Goal: Task Accomplishment & Management: Complete application form

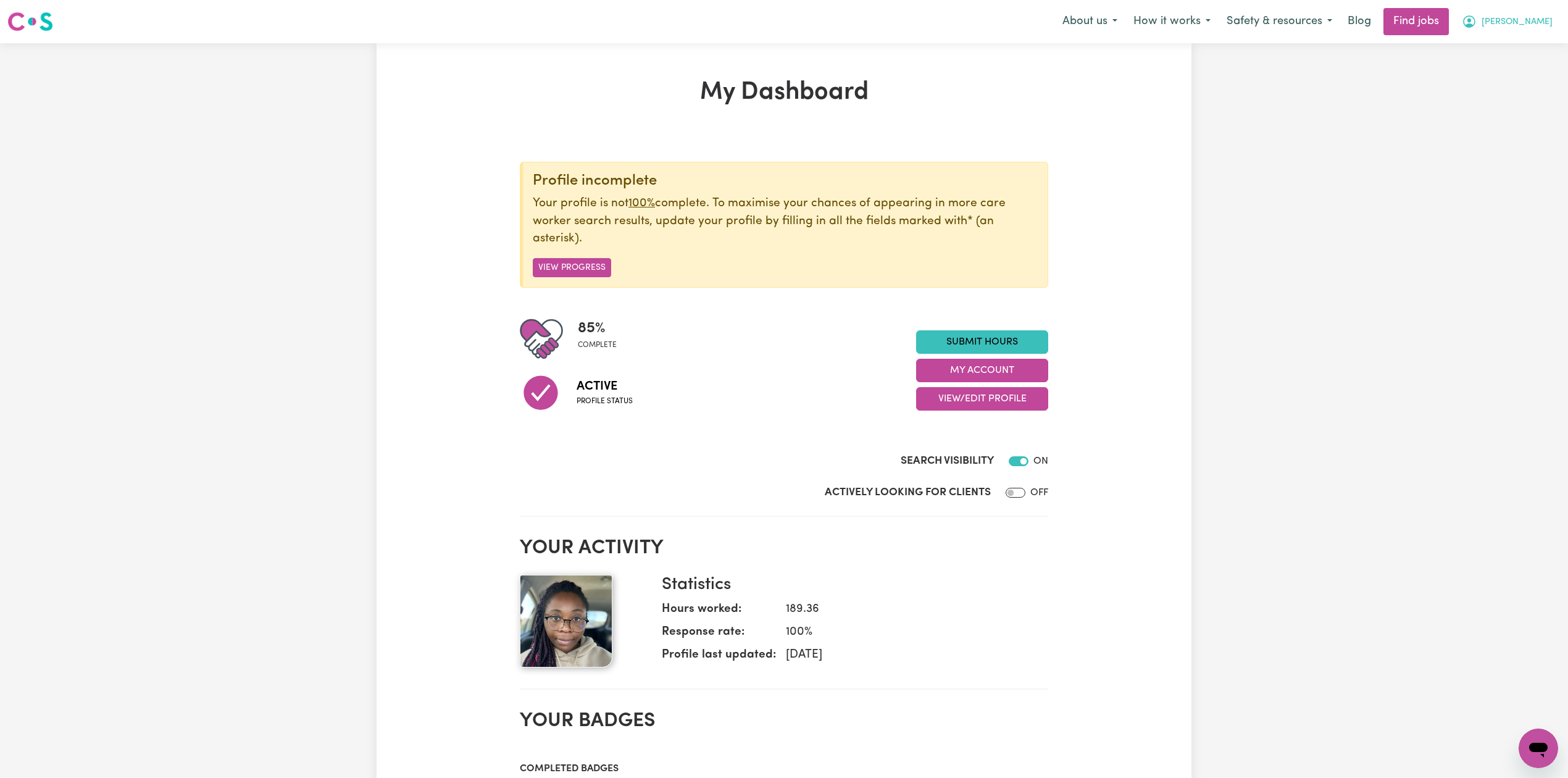
click at [1548, 12] on button "[PERSON_NAME]" at bounding box center [1508, 22] width 107 height 26
click at [1500, 45] on link "My Account" at bounding box center [1511, 48] width 98 height 23
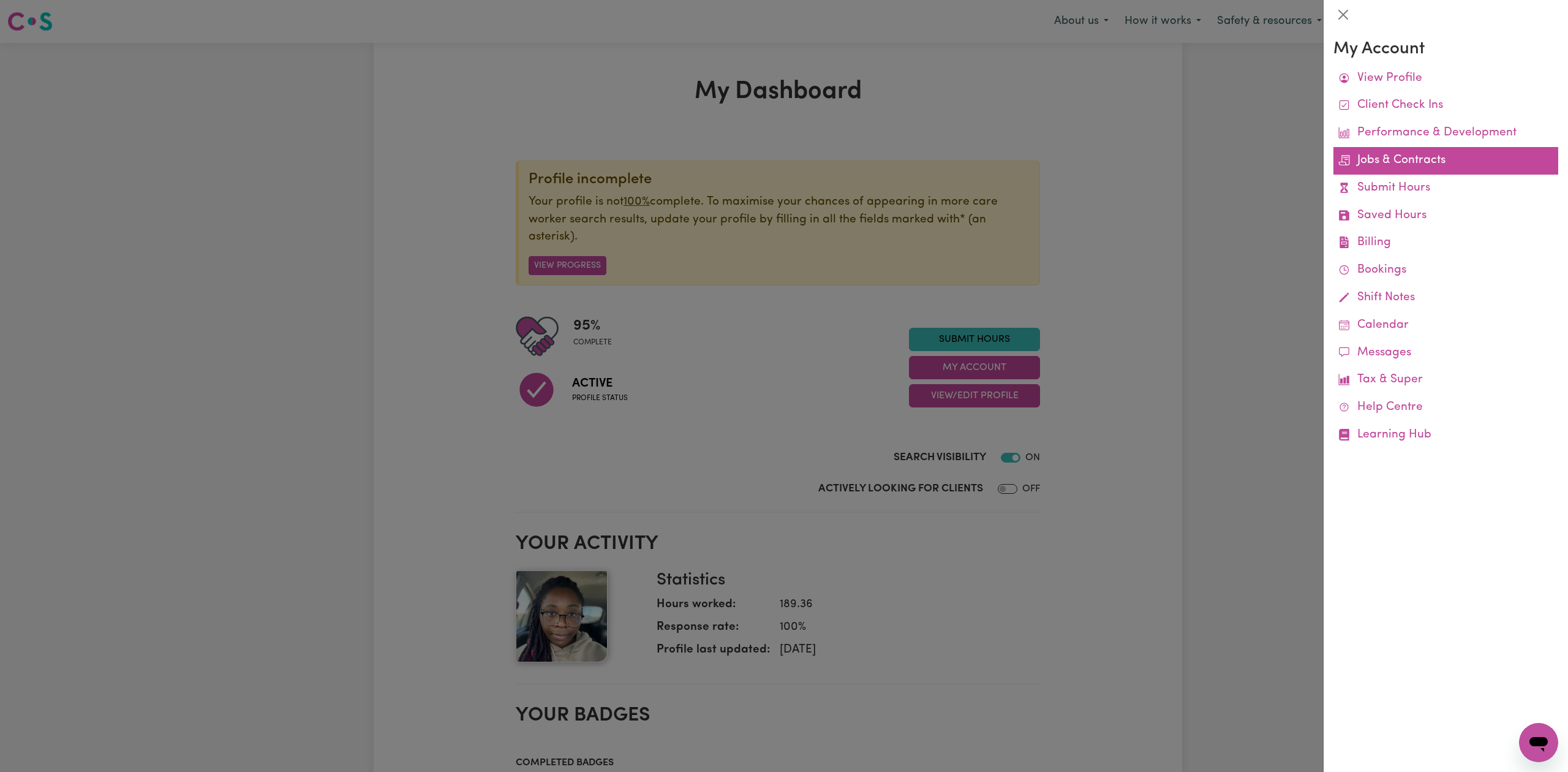
click at [1419, 160] on link "Jobs & Contracts" at bounding box center [1446, 160] width 225 height 27
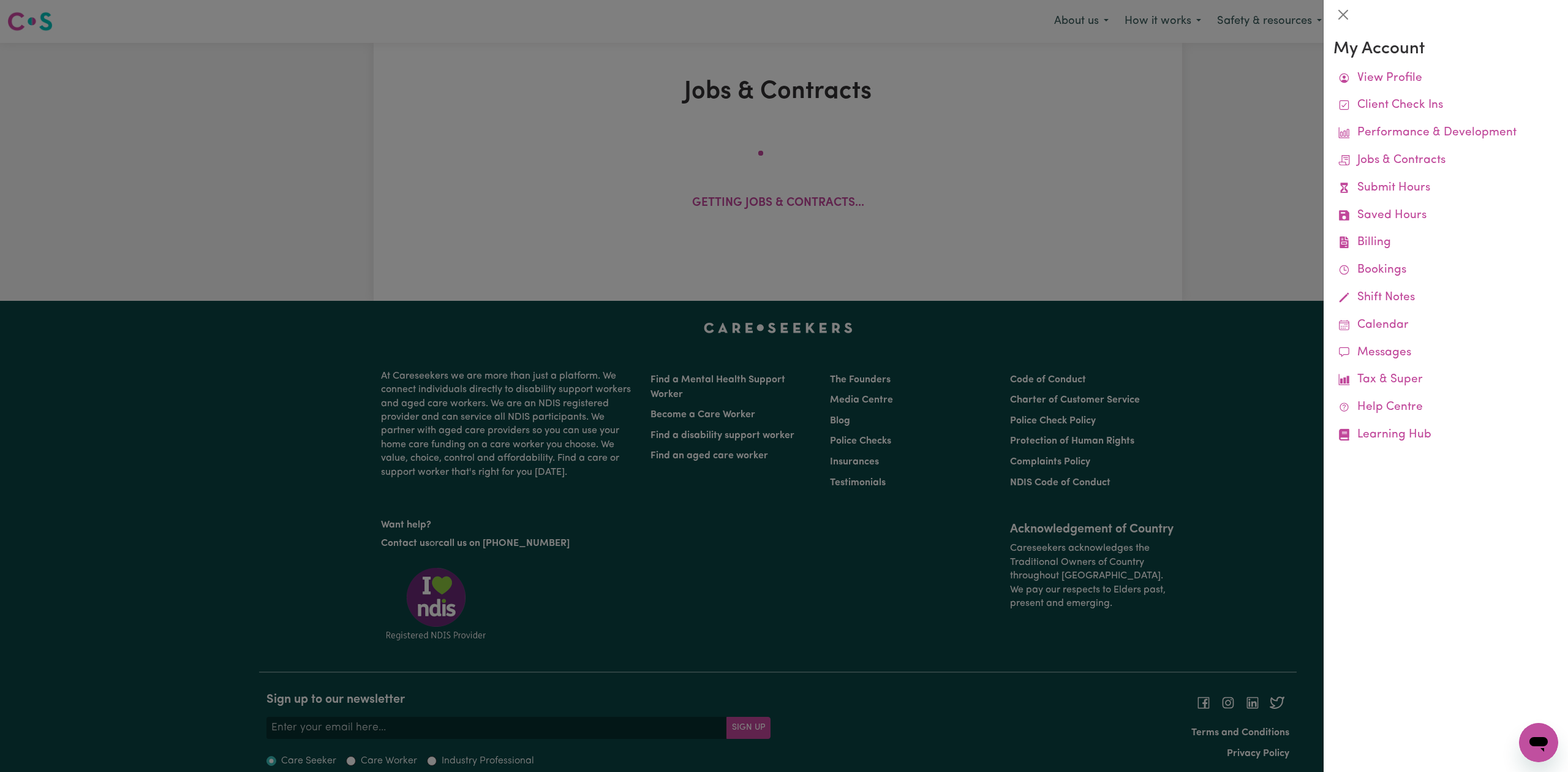
click at [1169, 245] on div at bounding box center [784, 386] width 1568 height 772
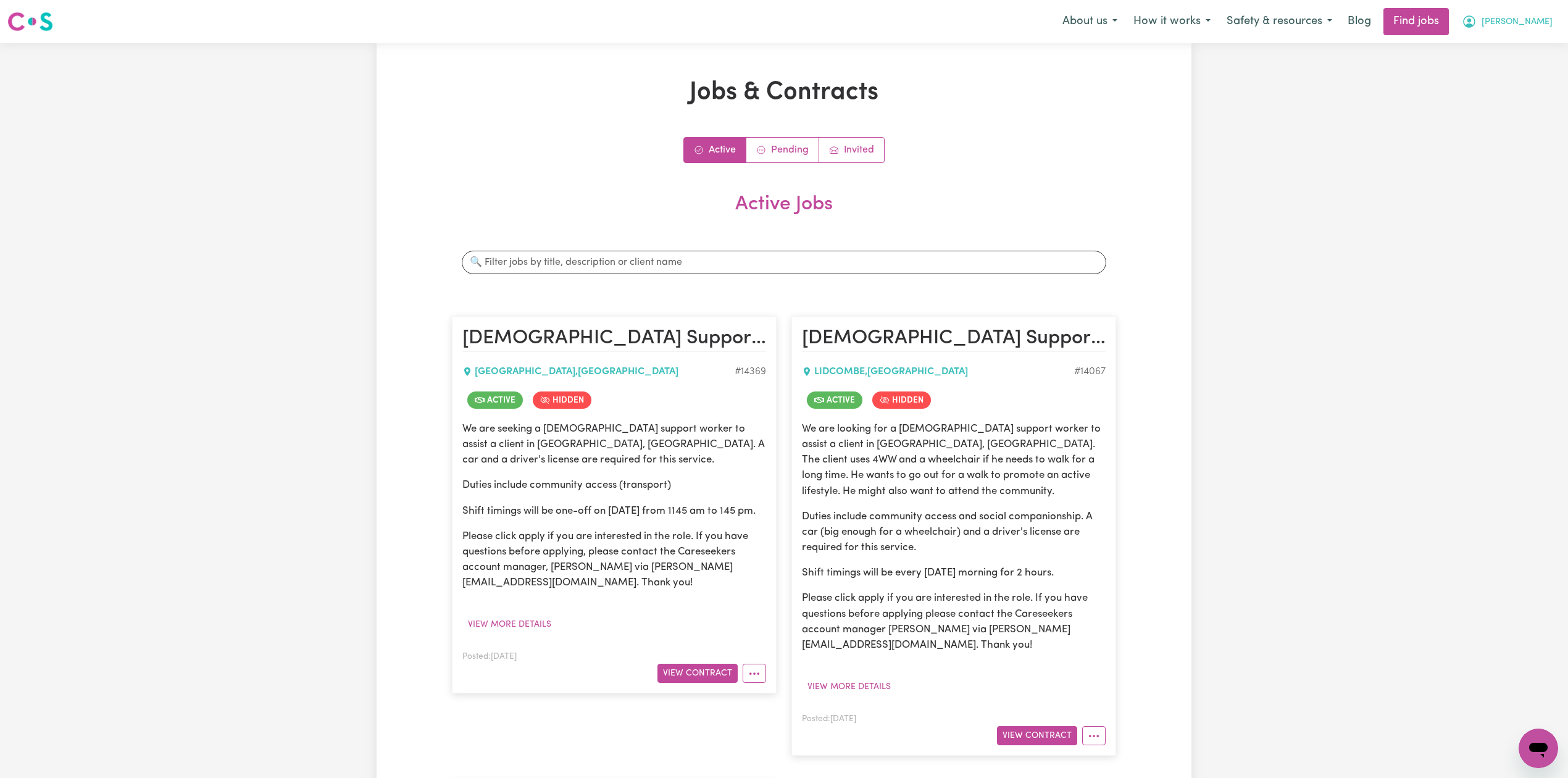
click at [1476, 29] on icon "My Account" at bounding box center [1469, 21] width 15 height 15
click at [1504, 94] on link "Logout" at bounding box center [1511, 94] width 98 height 23
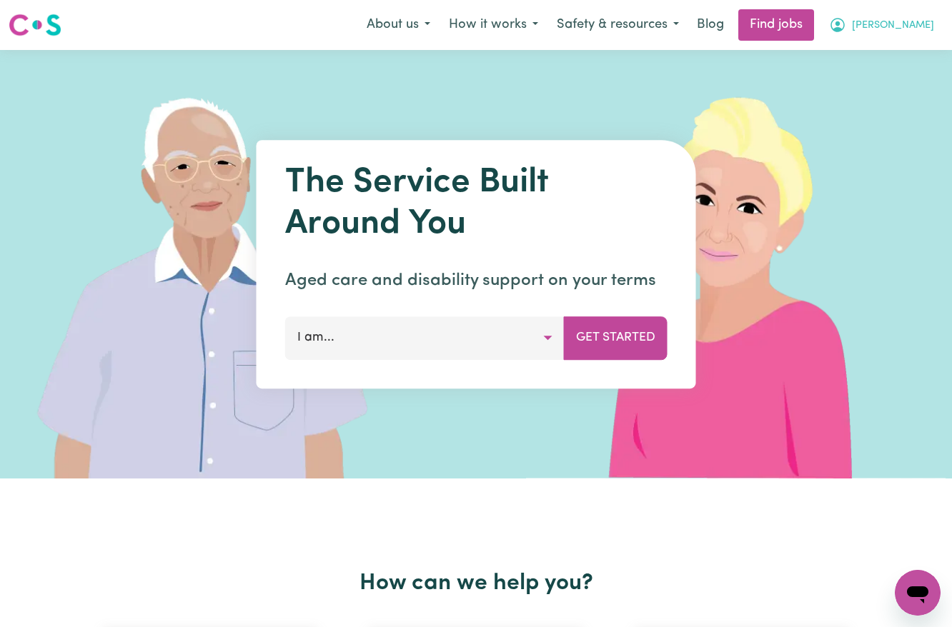
click at [936, 17] on button "[PERSON_NAME]" at bounding box center [882, 25] width 124 height 30
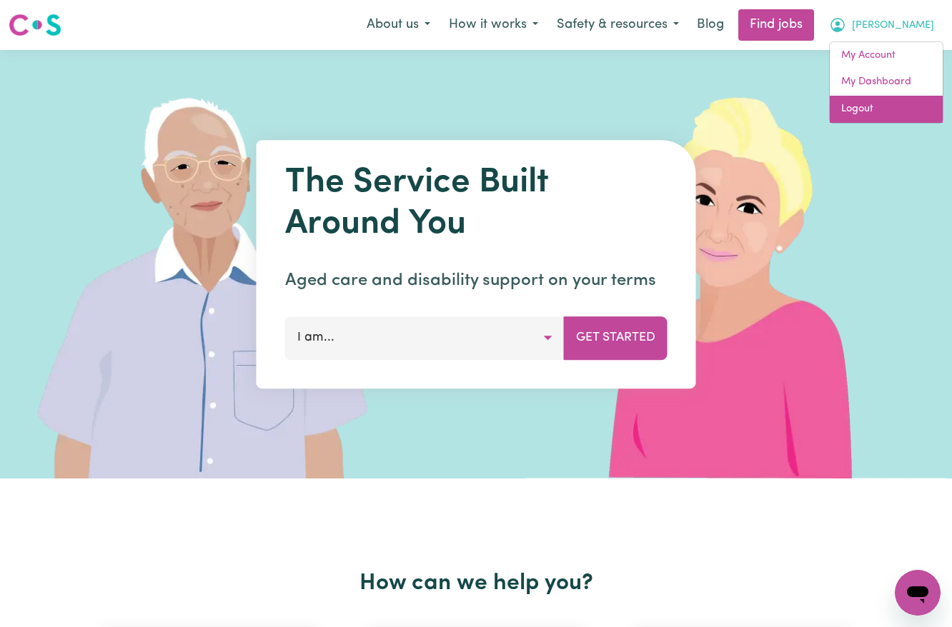
click at [892, 104] on link "Logout" at bounding box center [886, 109] width 113 height 27
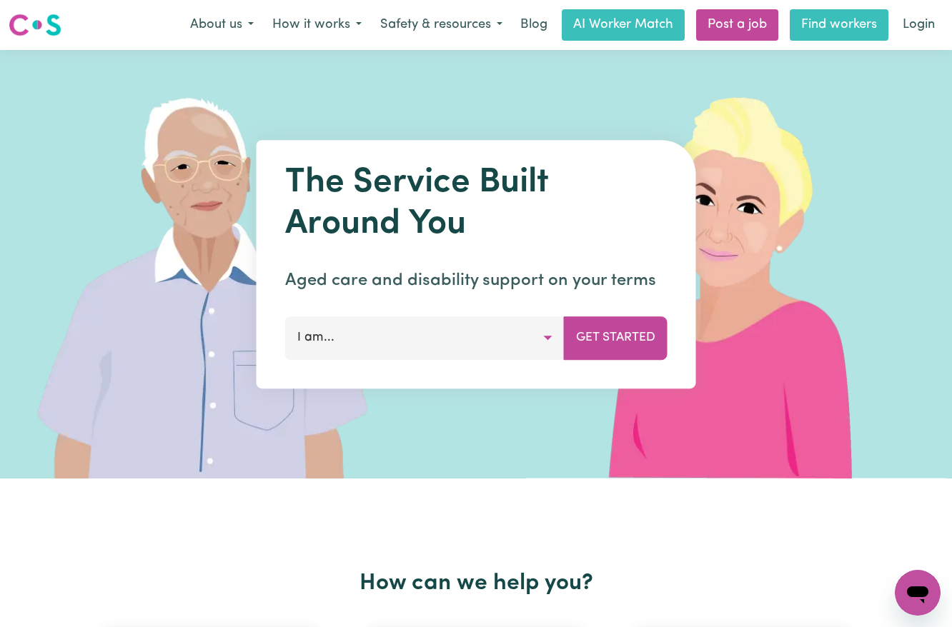
click at [842, 31] on link "Find workers" at bounding box center [839, 24] width 99 height 31
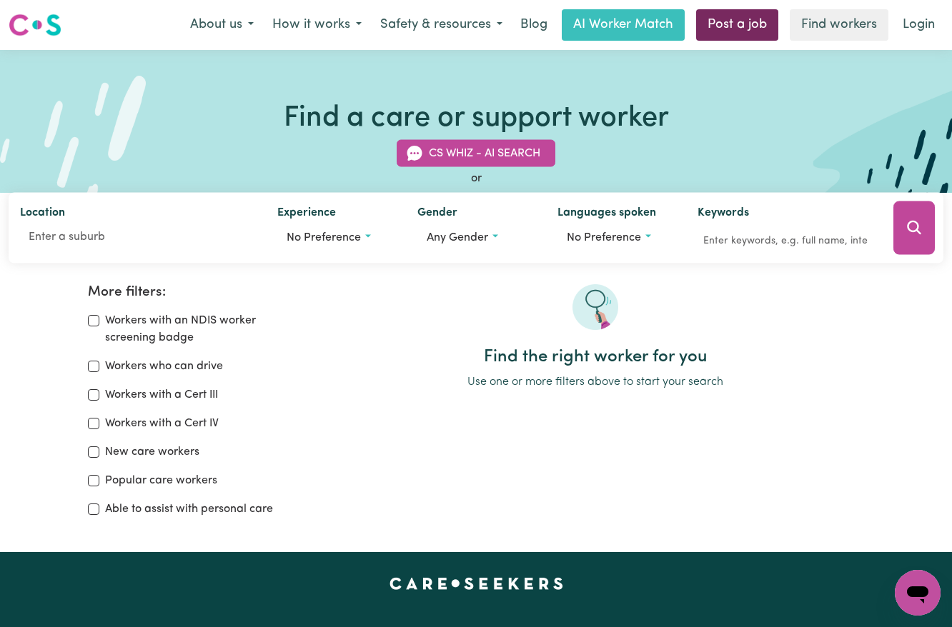
click at [726, 30] on link "Post a job" at bounding box center [737, 24] width 82 height 31
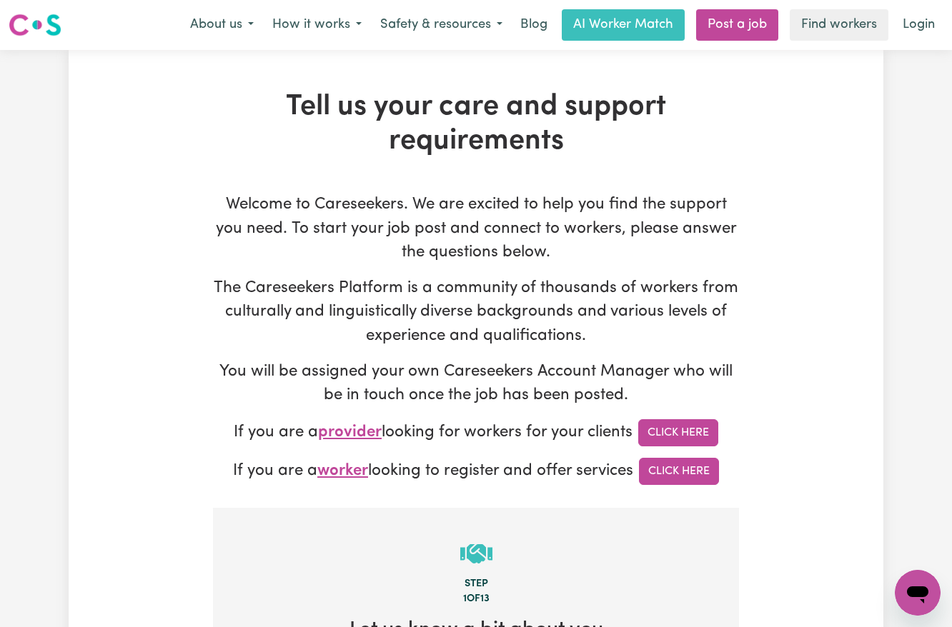
type input "[EMAIL_ADDRESS][DOMAIN_NAME]"
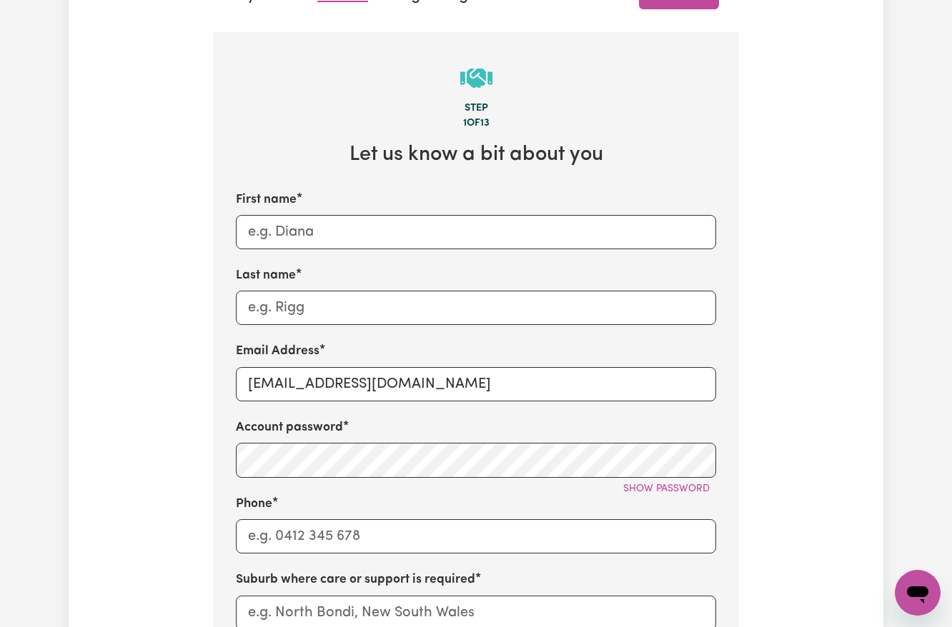
scroll to position [572, 0]
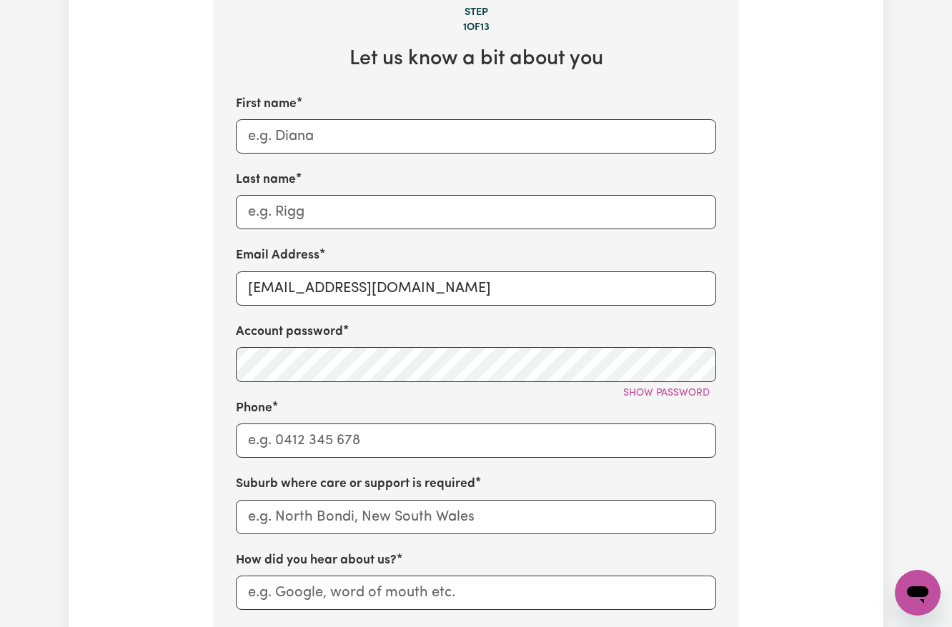
click at [282, 114] on label "First name" at bounding box center [266, 104] width 61 height 19
click at [282, 119] on input "First name" at bounding box center [476, 136] width 480 height 34
paste input "Dragi - Altido - [GEOGRAPHIC_DATA] [GEOGRAPHIC_DATA]"
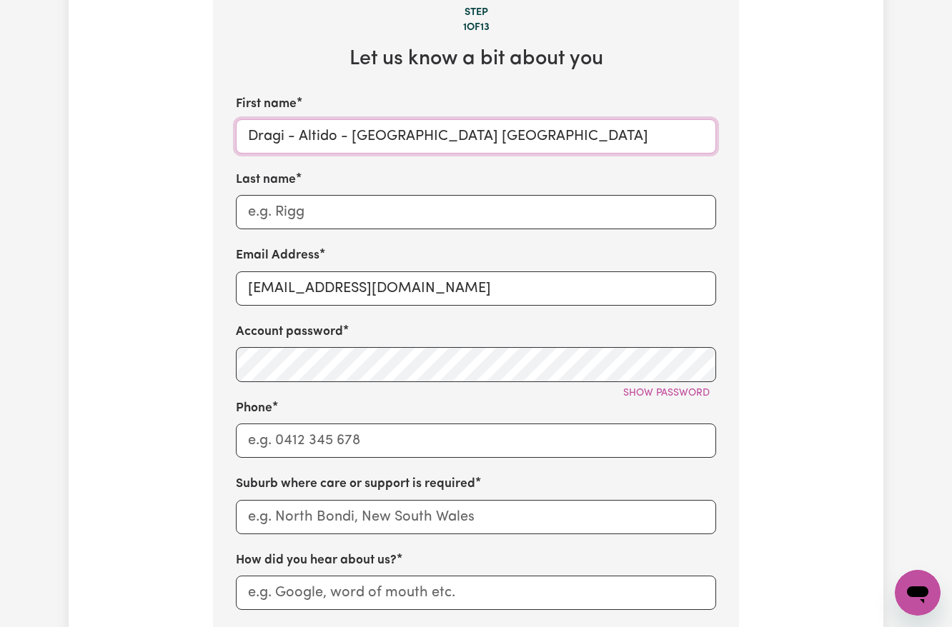
click at [292, 144] on input "Dragi - Altido - [GEOGRAPHIC_DATA] [GEOGRAPHIC_DATA]" at bounding box center [476, 136] width 480 height 34
drag, startPoint x: 300, startPoint y: 137, endPoint x: 286, endPoint y: 137, distance: 14.3
click at [286, 137] on input "Dragi - Altido - [GEOGRAPHIC_DATA] [GEOGRAPHIC_DATA]" at bounding box center [476, 136] width 480 height 34
drag, startPoint x: 324, startPoint y: 136, endPoint x: 341, endPoint y: 135, distance: 16.5
click at [341, 135] on input "[PERSON_NAME] - [GEOGRAPHIC_DATA] [GEOGRAPHIC_DATA]" at bounding box center [476, 136] width 480 height 34
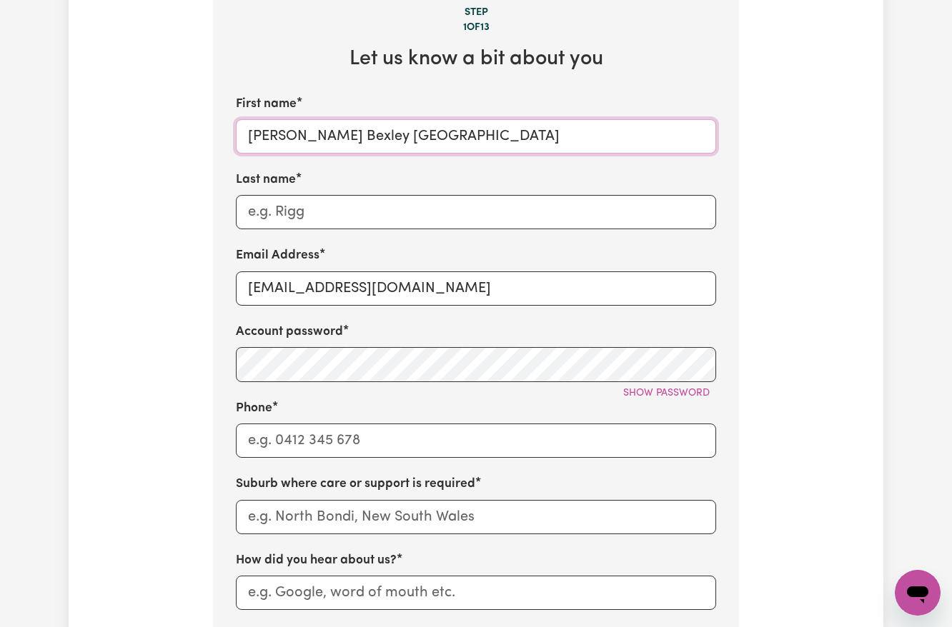
drag, startPoint x: 330, startPoint y: 135, endPoint x: 446, endPoint y: 134, distance: 115.8
click at [446, 134] on input "[PERSON_NAME] Bexley [GEOGRAPHIC_DATA]" at bounding box center [476, 136] width 480 height 34
type input "[PERSON_NAME]"
paste input "Bexley [GEOGRAPHIC_DATA]"
click at [356, 214] on input "Last name" at bounding box center [476, 212] width 480 height 34
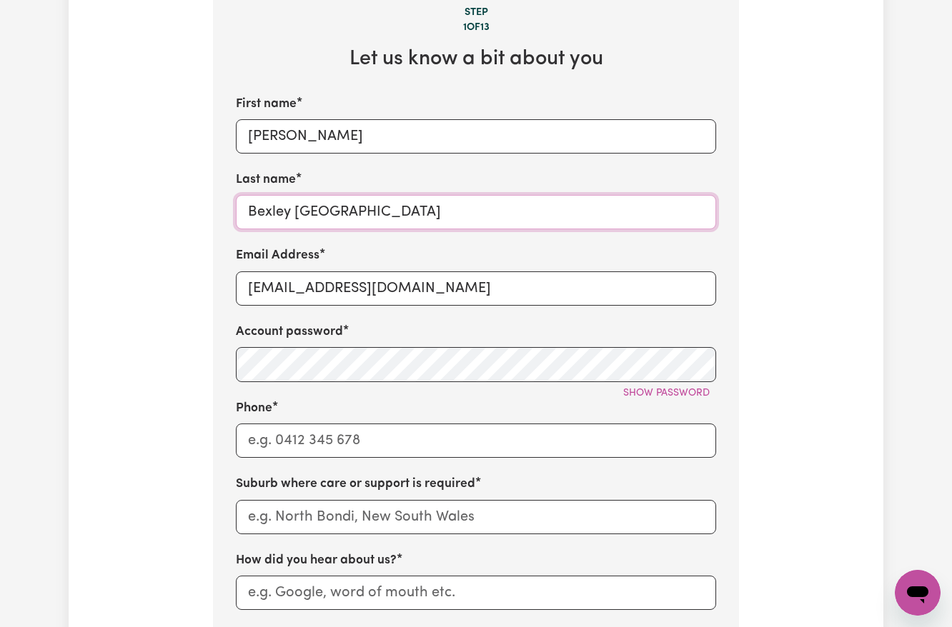
type input "Bexley [GEOGRAPHIC_DATA]"
click at [309, 136] on input "[PERSON_NAME]" at bounding box center [476, 136] width 480 height 34
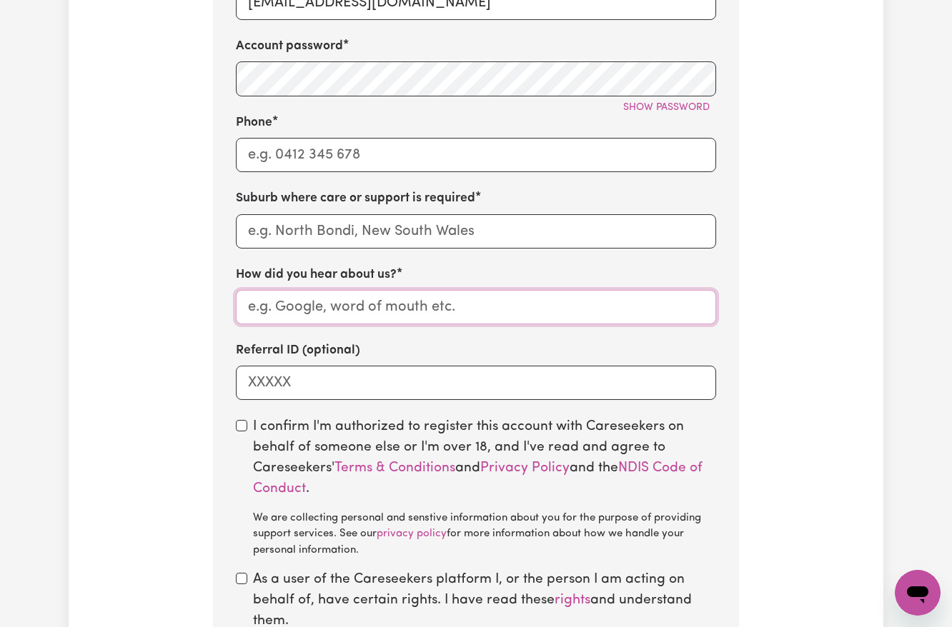
click at [312, 299] on input "How did you hear about us?" at bounding box center [476, 307] width 480 height 34
paste input "[DEMOGRAPHIC_DATA]"
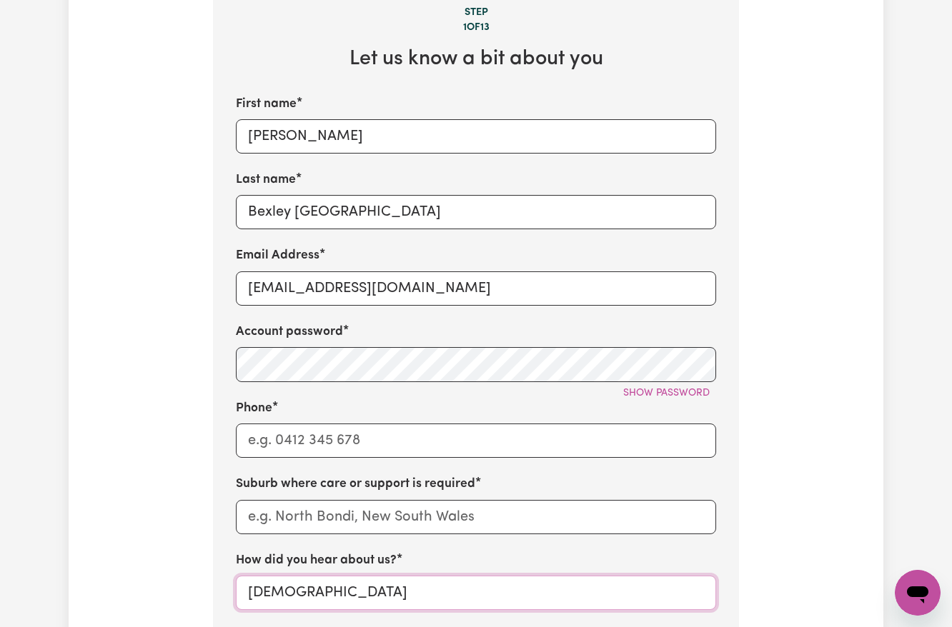
type input "[DEMOGRAPHIC_DATA]"
click at [284, 287] on input "[EMAIL_ADDRESS][DOMAIN_NAME]" at bounding box center [476, 289] width 480 height 34
paste input "DragiAltidoBexley"
type input "[EMAIL_ADDRESS][DOMAIN_NAME]"
click at [680, 396] on span "Show password" at bounding box center [666, 393] width 86 height 11
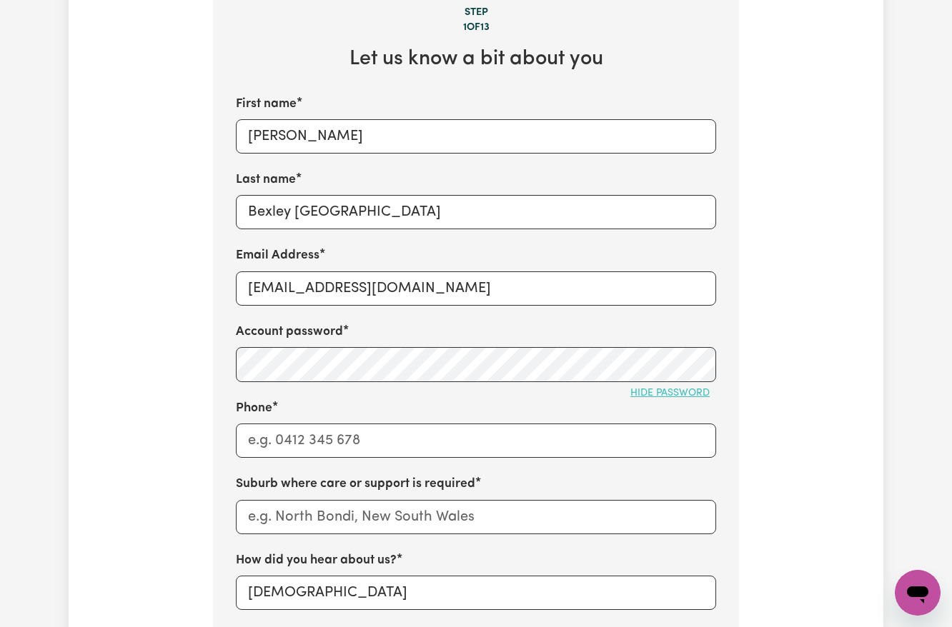
scroll to position [667, 0]
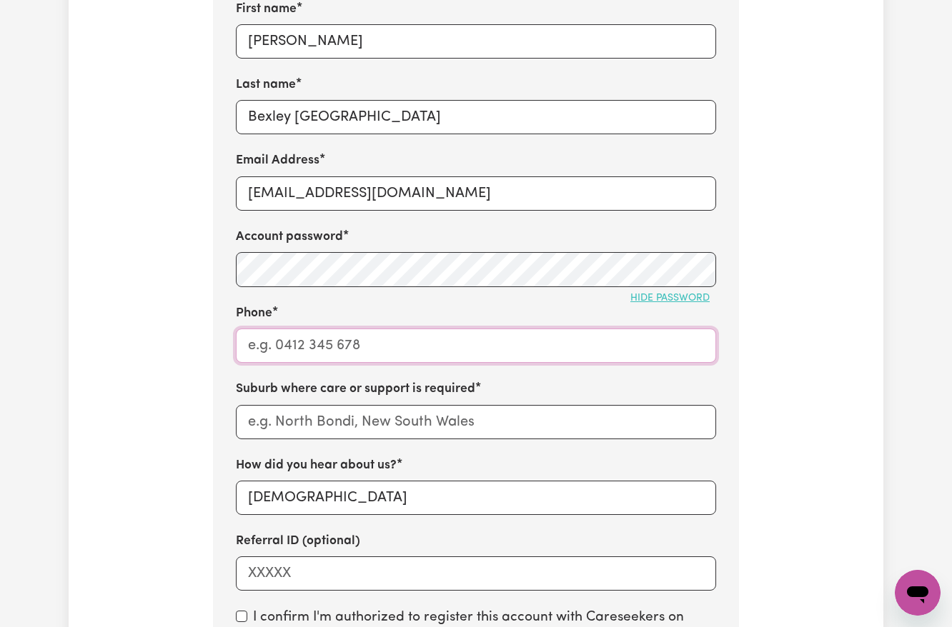
click at [329, 344] on input "Phone" at bounding box center [476, 346] width 480 height 34
type input "1300765465"
click at [309, 432] on input "text" at bounding box center [476, 422] width 480 height 34
paste input "Bexley"
type input "Bexley"
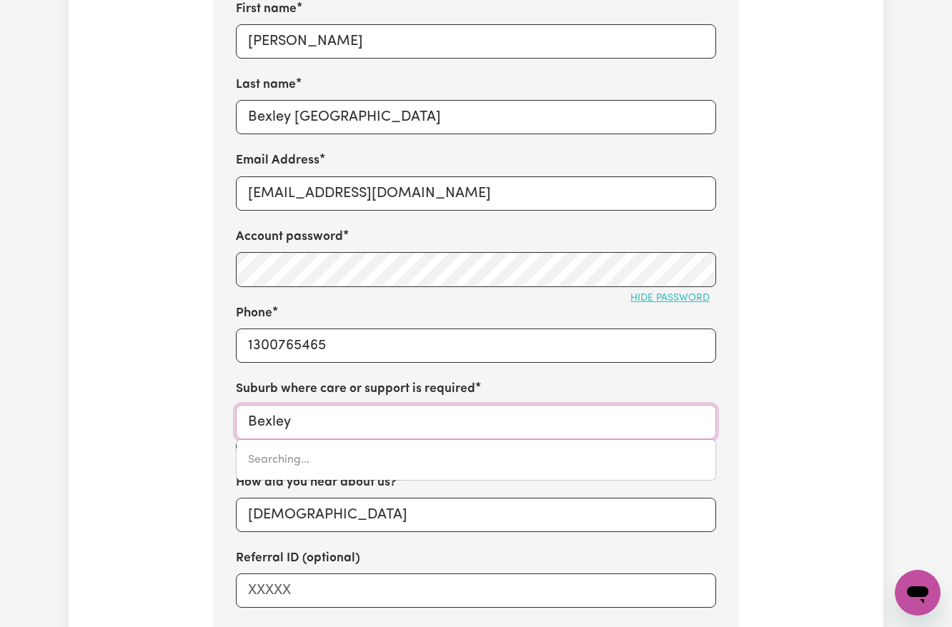
type input "[GEOGRAPHIC_DATA], [GEOGRAPHIC_DATA], 2207"
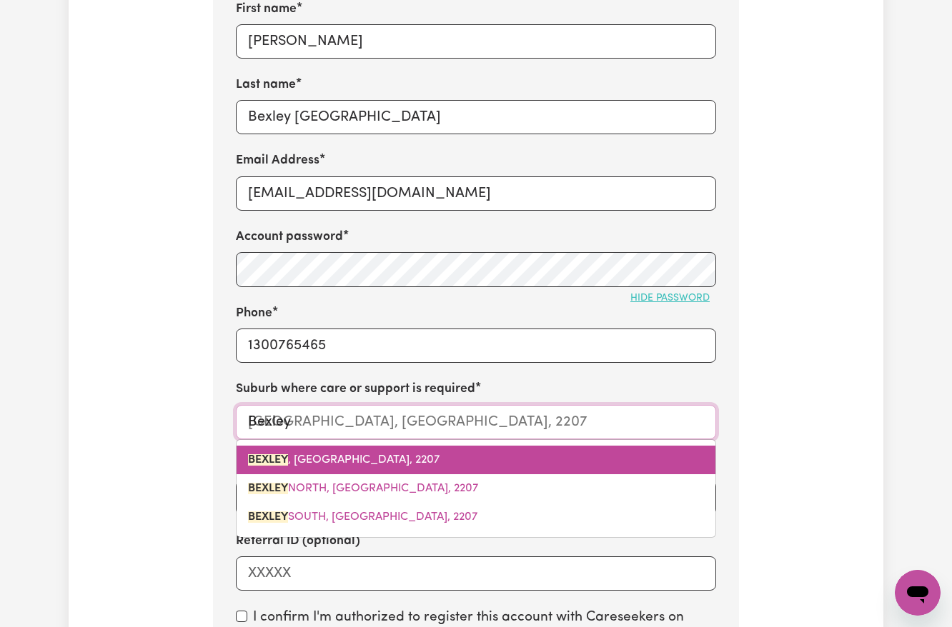
click at [306, 466] on span "BEXLEY , [GEOGRAPHIC_DATA], 2207" at bounding box center [344, 459] width 192 height 11
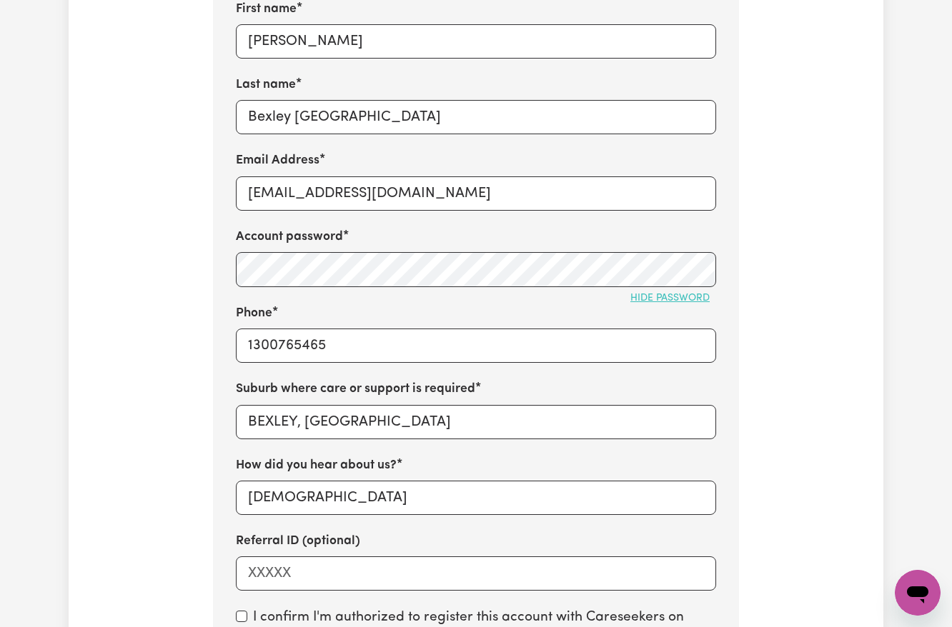
scroll to position [1048, 0]
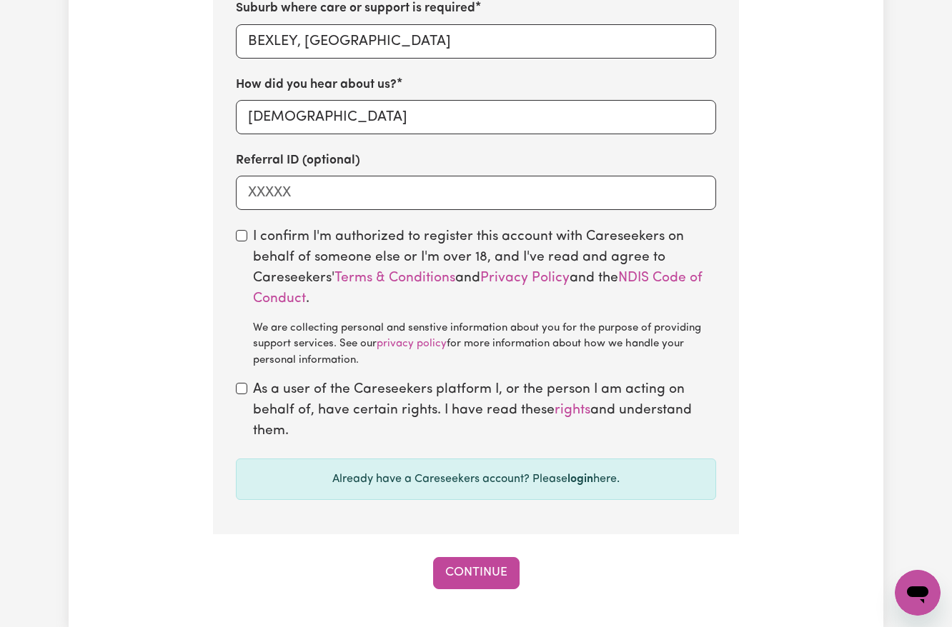
drag, startPoint x: 244, startPoint y: 236, endPoint x: 224, endPoint y: 284, distance: 51.6
click at [241, 238] on div "I confirm I'm authorized to register this account with Careseekers on behalf of…" at bounding box center [476, 297] width 480 height 141
click at [241, 241] on input "checkbox" at bounding box center [241, 235] width 11 height 11
checkbox input "true"
click at [243, 394] on input "checkbox" at bounding box center [241, 388] width 11 height 11
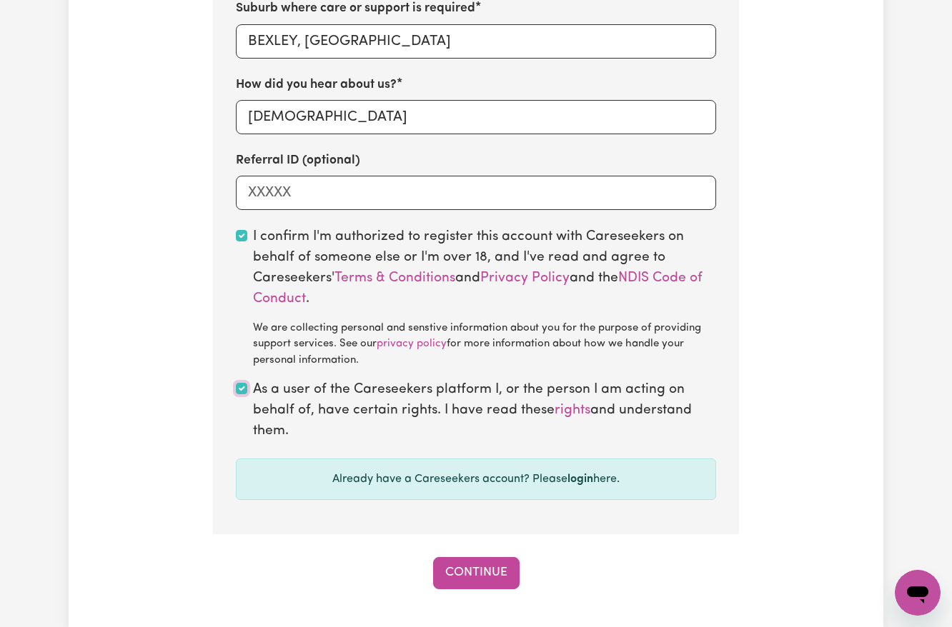
checkbox input "true"
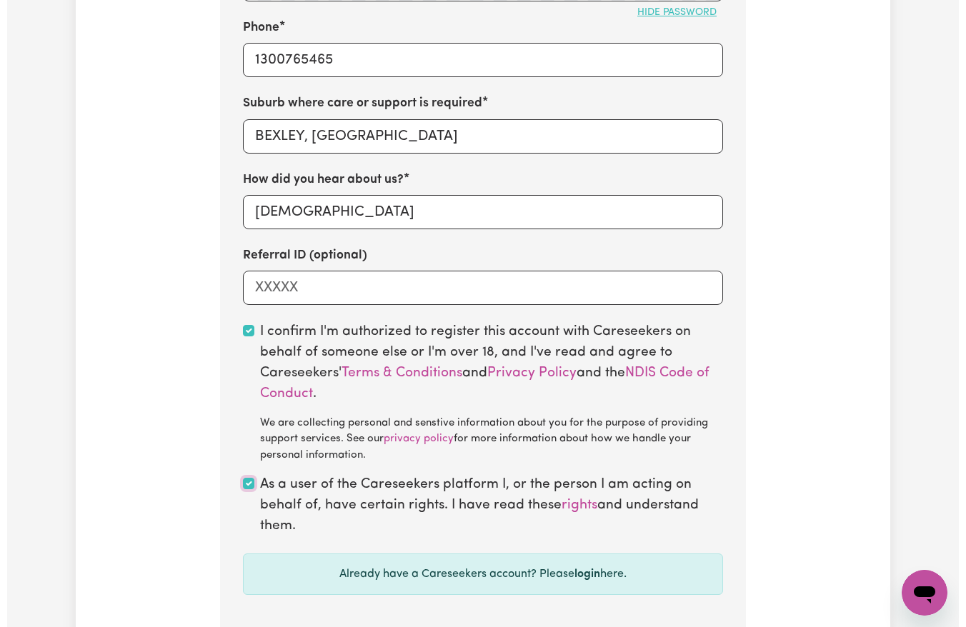
scroll to position [1238, 0]
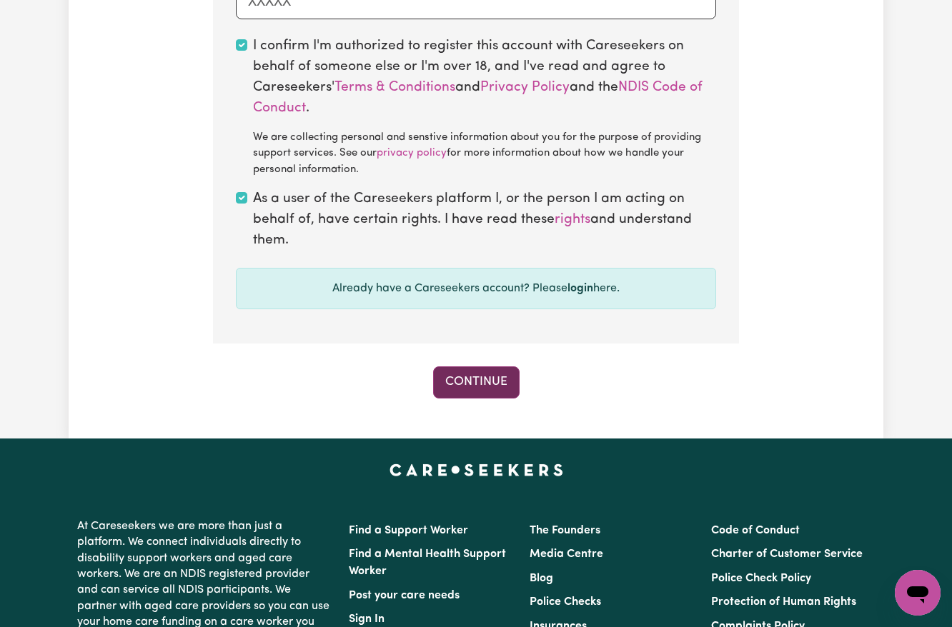
click at [449, 377] on button "Continue" at bounding box center [476, 382] width 86 height 31
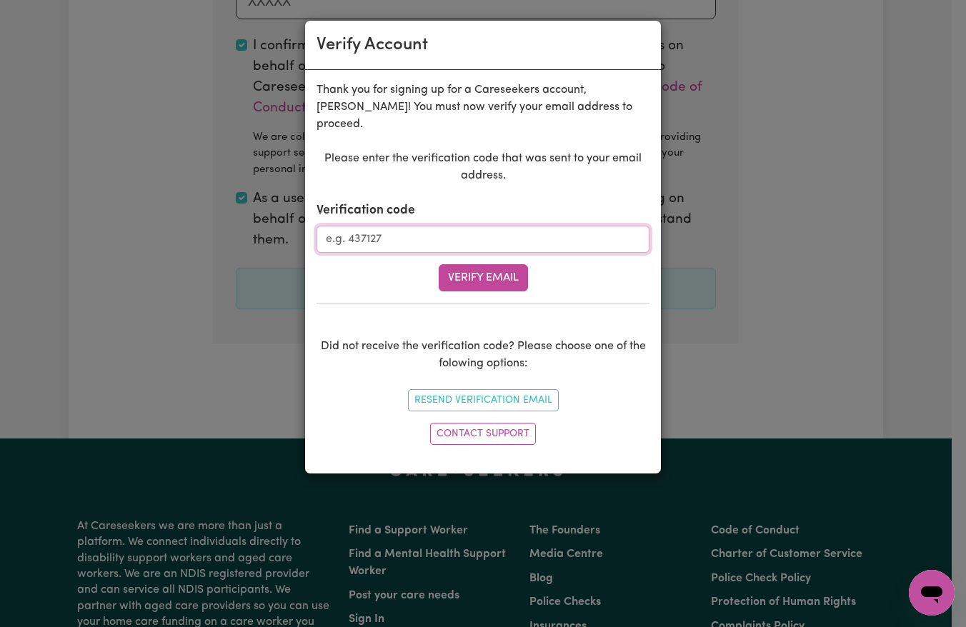
click at [462, 226] on input "Verification code" at bounding box center [483, 239] width 333 height 27
paste input "175720"
type input "175720"
click at [475, 264] on button "Verify Email" at bounding box center [483, 277] width 89 height 27
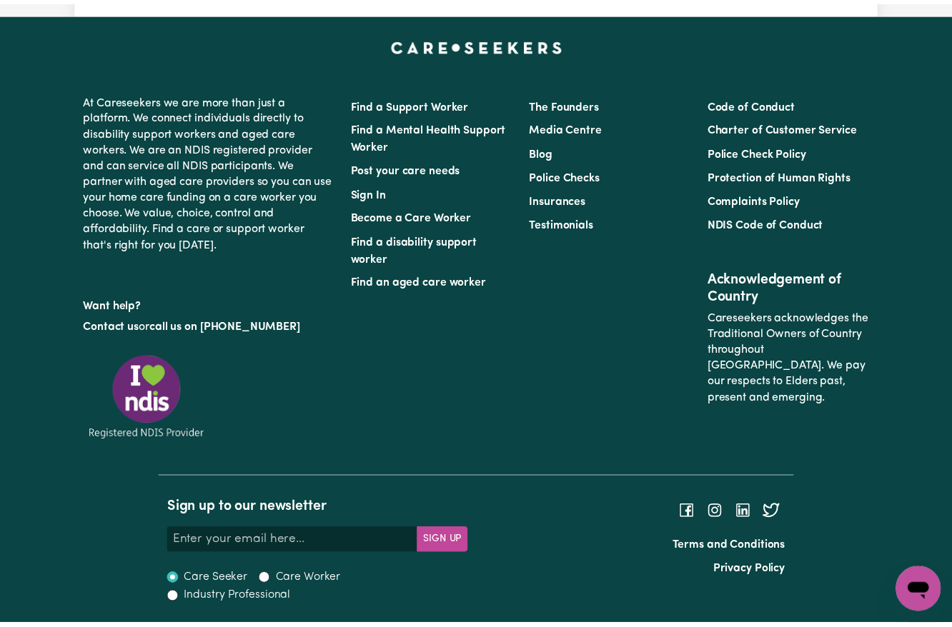
scroll to position [509, 0]
